Goal: Information Seeking & Learning: Learn about a topic

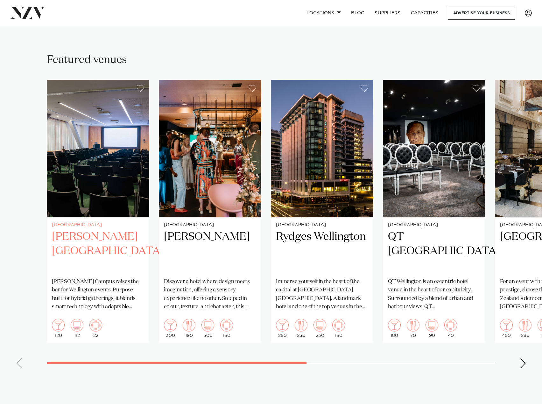
scroll to position [413, 0]
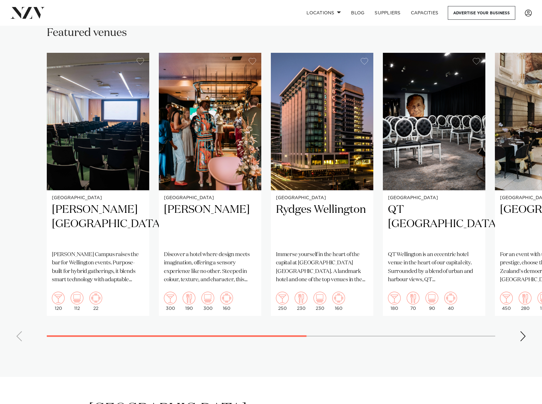
click at [524, 331] on div "Next slide" at bounding box center [522, 336] width 6 height 10
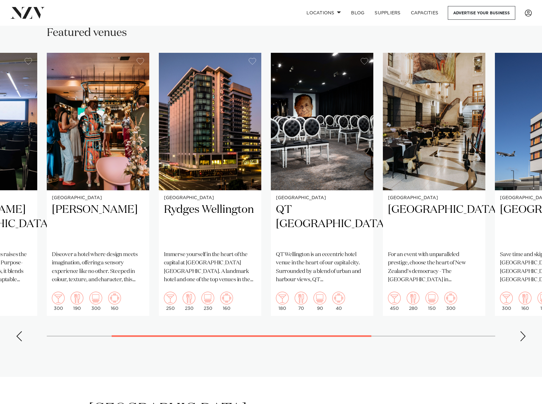
click at [524, 331] on div "Next slide" at bounding box center [522, 336] width 6 height 10
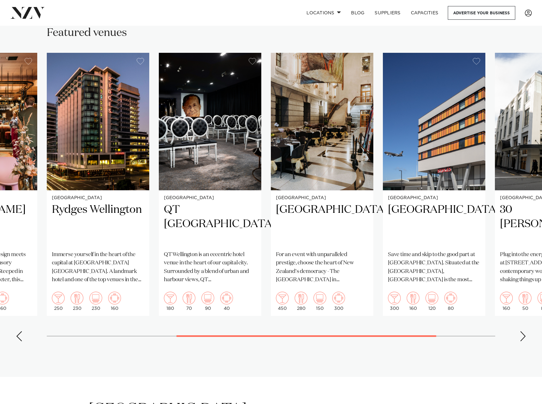
click at [524, 331] on div "Next slide" at bounding box center [522, 336] width 6 height 10
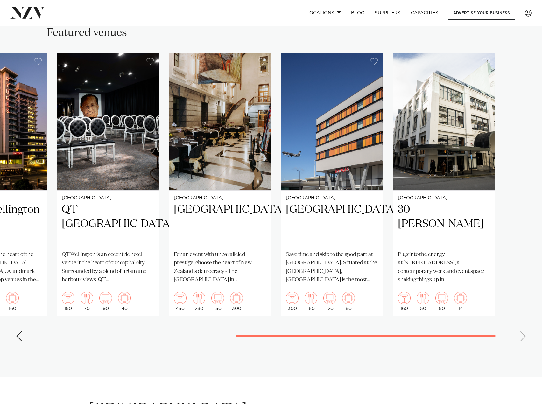
click at [524, 328] on swiper-container "[GEOGRAPHIC_DATA] [PERSON_NAME][GEOGRAPHIC_DATA] [PERSON_NAME][GEOGRAPHIC_DATA]…" at bounding box center [271, 200] width 542 height 294
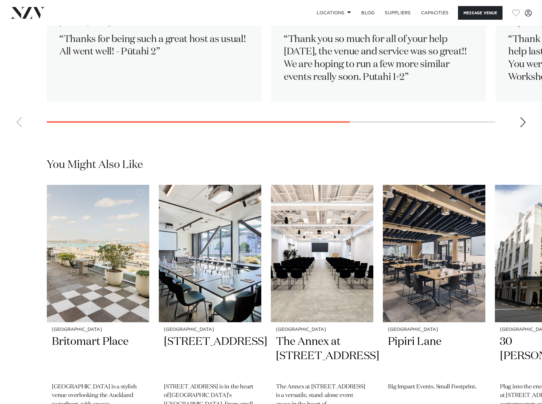
scroll to position [1209, 0]
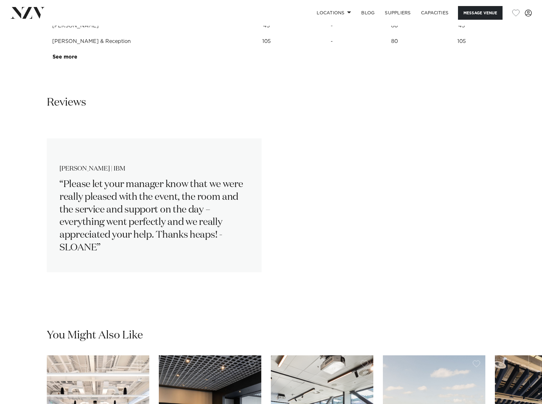
scroll to position [827, 0]
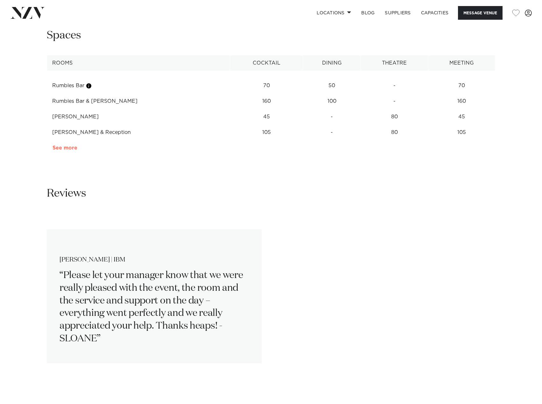
click at [70, 150] on link "See more" at bounding box center [77, 147] width 50 height 5
